Goal: Entertainment & Leisure: Consume media (video, audio)

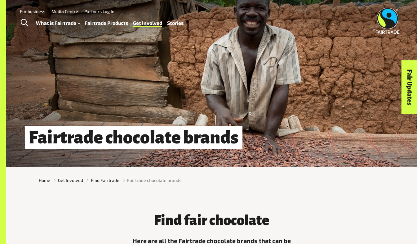
click at [390, 14] on img at bounding box center [388, 21] width 24 height 26
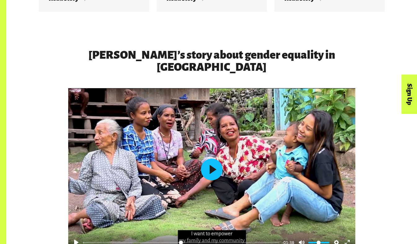
scroll to position [907, 0]
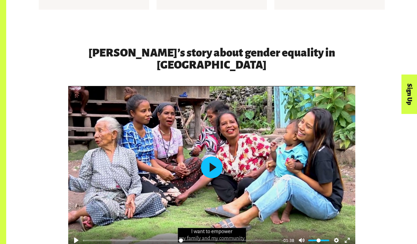
click at [210, 156] on button "Play" at bounding box center [212, 167] width 22 height 22
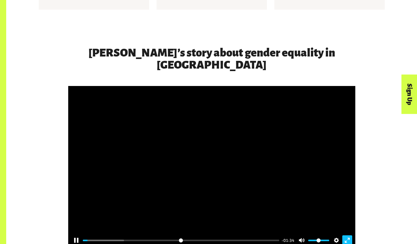
click at [343, 235] on button "Exit fullscreen Enter fullscreen" at bounding box center [347, 240] width 10 height 10
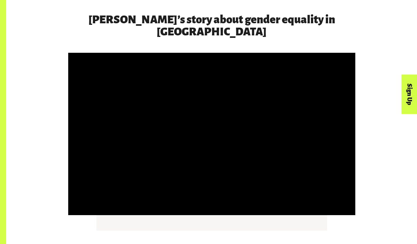
scroll to position [941, 0]
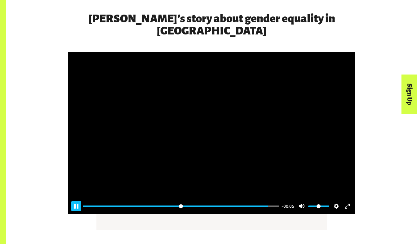
click at [74, 201] on button "Pause Play" at bounding box center [76, 206] width 10 height 10
type input "*****"
